Goal: Information Seeking & Learning: Learn about a topic

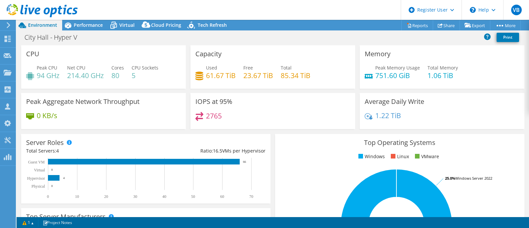
select select "USD"
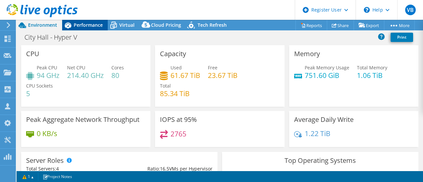
click at [89, 27] on span "Performance" at bounding box center [88, 25] width 29 height 6
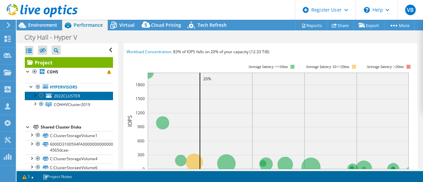
click at [91, 95] on link "2022CLUSTER" at bounding box center [69, 96] width 88 height 9
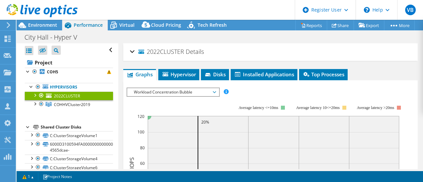
click at [129, 53] on div "2022CLUSTER Details Operating System Microsoft Windows Server 2022 Datacenter L…" at bounding box center [270, 52] width 295 height 18
click at [132, 51] on div "2022CLUSTER Details" at bounding box center [271, 52] width 282 height 14
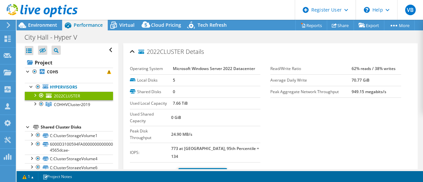
drag, startPoint x: 175, startPoint y: 81, endPoint x: 169, endPoint y: 81, distance: 6.6
click at [169, 81] on tr "Local Disks 5" at bounding box center [195, 80] width 131 height 12
click at [262, 111] on div "Used Shared Capacity 0 GiB Peak Disk Throughput 24.90 MB/s IOPS: 773 at Peak, 9…" at bounding box center [200, 135] width 141 height 53
click at [94, 105] on link "COHHVCluster2019" at bounding box center [69, 104] width 88 height 9
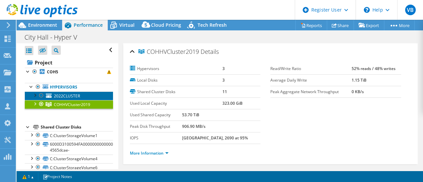
click at [95, 95] on link "2022CLUSTER" at bounding box center [69, 96] width 88 height 9
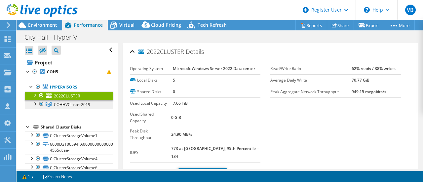
click at [95, 105] on link "COHHVCluster2019" at bounding box center [69, 104] width 88 height 9
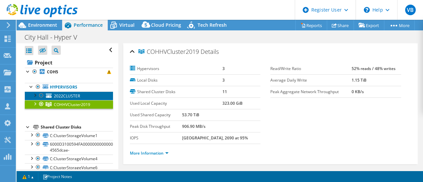
click at [98, 97] on link "2022CLUSTER" at bounding box center [69, 96] width 88 height 9
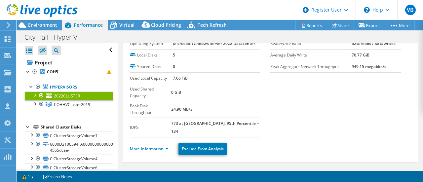
scroll to position [33, 0]
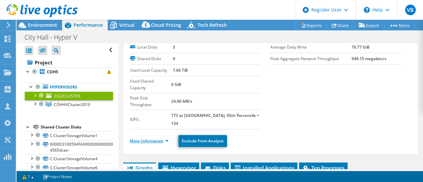
click at [159, 138] on link "More Information" at bounding box center [149, 141] width 39 height 6
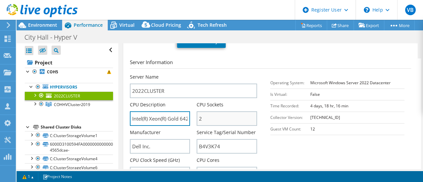
scroll to position [0, 8]
drag, startPoint x: 156, startPoint y: 96, endPoint x: 206, endPoint y: 96, distance: 49.6
click at [206, 74] on div "Server Name 2022CLUSTER CPU Description Intel(R) Xeon(R) Gold 6426Y CPU Sockets…" at bounding box center [197, 74] width 134 height 0
click at [281, 120] on section "Server Information Server Name 2022CLUSTER CPU Description Intel(R) Xeon(R) Gol…" at bounding box center [272, 136] width 285 height 154
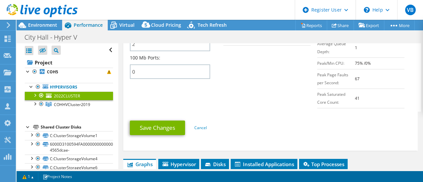
scroll to position [397, 0]
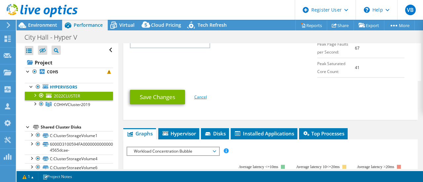
click at [198, 94] on link "Cancel" at bounding box center [200, 97] width 13 height 6
click at [178, 130] on span "Hypervisor" at bounding box center [179, 133] width 34 height 7
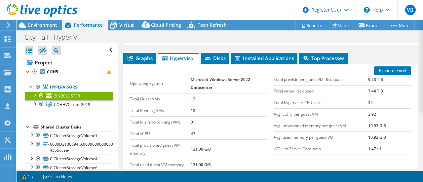
scroll to position [463, 0]
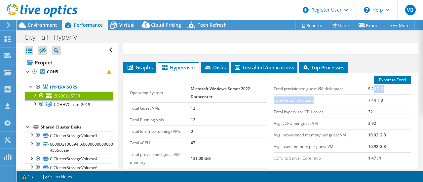
drag, startPoint x: 363, startPoint y: 82, endPoint x: 369, endPoint y: 70, distance: 13.0
click at [369, 83] on tbody "Total provisioned guest VM disk space 9.23 TiB Total virtual disk used 7.44 TiB…" at bounding box center [343, 123] width 138 height 81
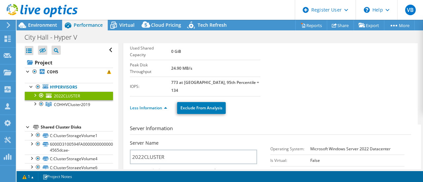
scroll to position [0, 0]
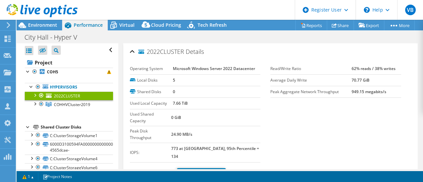
click at [152, 171] on link "Less Information" at bounding box center [148, 174] width 37 height 6
click at [191, 103] on td "7.66 TiB" at bounding box center [217, 104] width 88 height 12
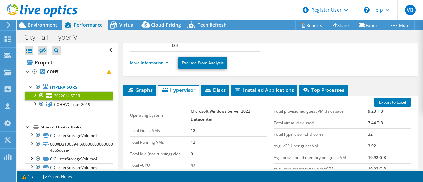
scroll to position [132, 0]
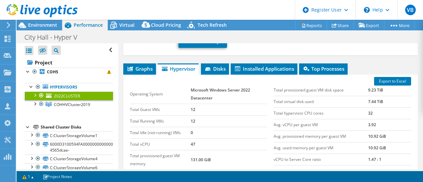
click at [315, 107] on td "Total hypervisor CPU cores" at bounding box center [321, 113] width 94 height 12
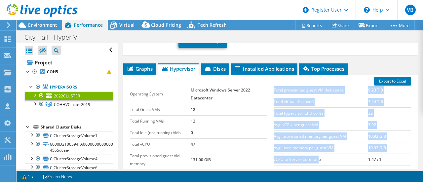
drag, startPoint x: 270, startPoint y: 140, endPoint x: 317, endPoint y: 140, distance: 46.9
click at [317, 140] on div "Total provisioned guest VM disk space 9.23 TiB Total virtual disk used 7.44 TiB…" at bounding box center [342, 125] width 144 height 94
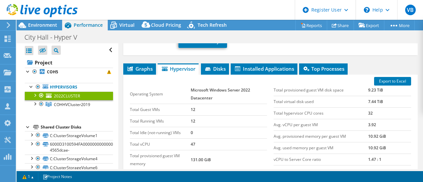
click at [323, 154] on td "vCPU to Server Core ratio" at bounding box center [321, 160] width 94 height 12
drag, startPoint x: 382, startPoint y: 140, endPoint x: 272, endPoint y: 140, distance: 110.1
click at [274, 154] on tr "vCPU to Server Core ratio 1.47 : 1" at bounding box center [343, 160] width 138 height 12
click at [274, 142] on td "Avg. used memory per guest VM" at bounding box center [321, 148] width 94 height 12
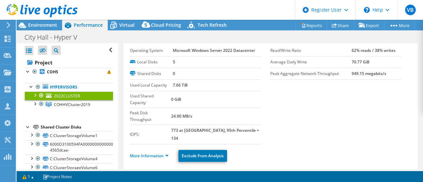
scroll to position [117, 0]
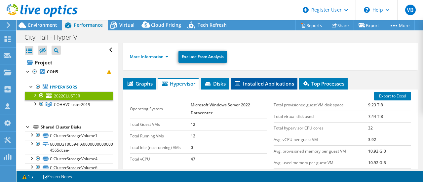
click at [273, 80] on span "Installed Applications" at bounding box center [264, 83] width 60 height 7
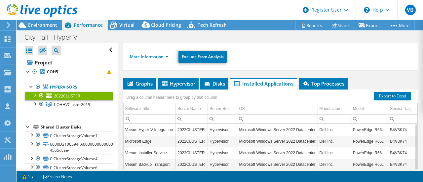
click at [360, 55] on div "2022CLUSTER Details Operating System Microsoft Windows Server 2022 Datacenter L…" at bounding box center [270, 90] width 305 height 329
